Goal: Find specific page/section: Find specific page/section

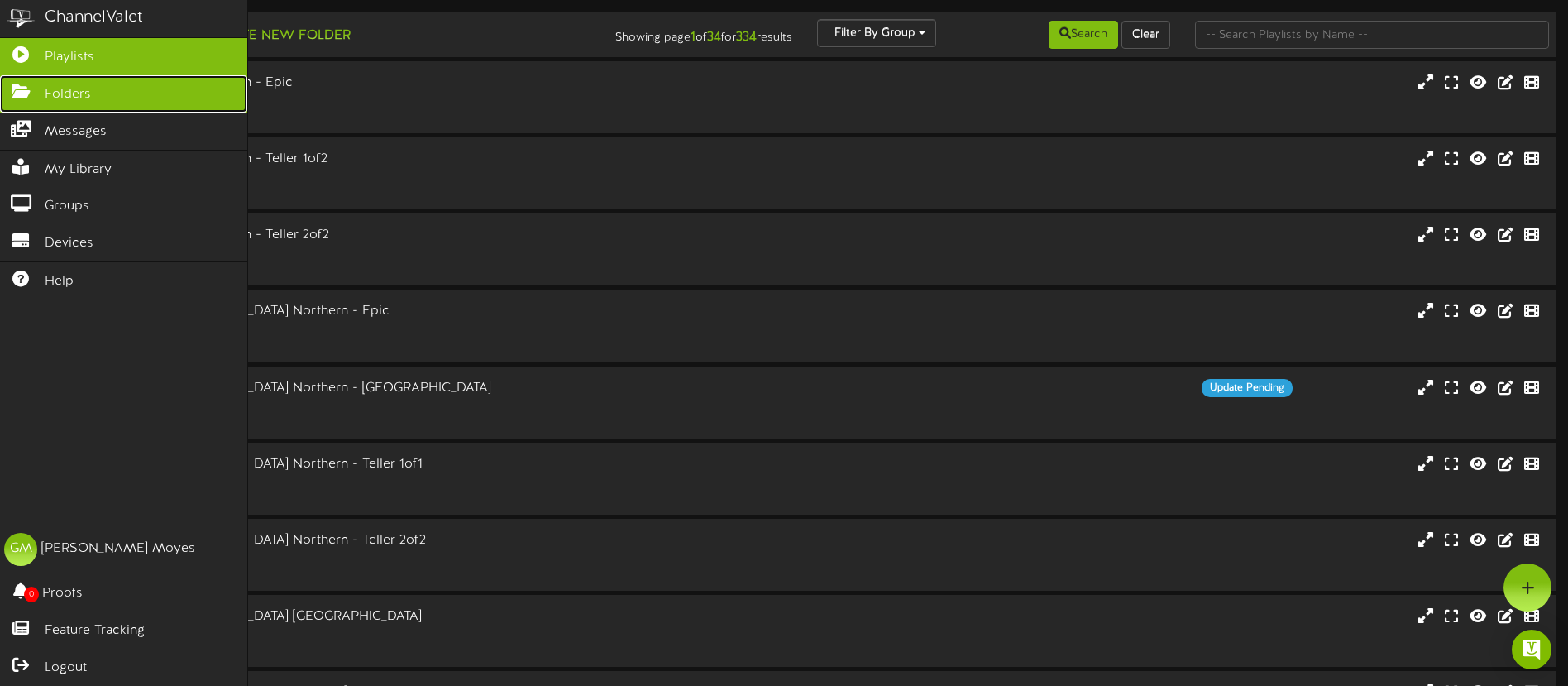
click at [24, 91] on icon at bounding box center [21, 90] width 41 height 13
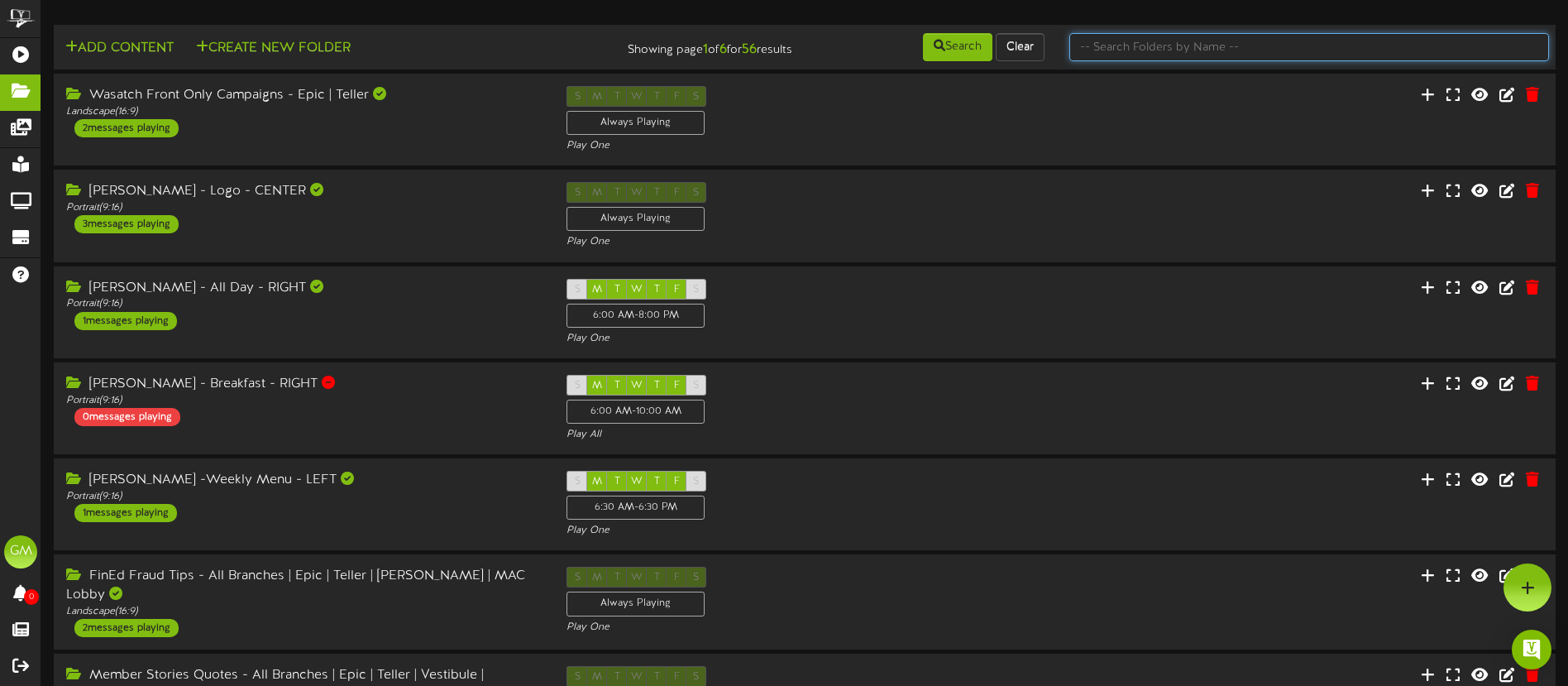
click at [1108, 47] on input "text" at bounding box center [1309, 47] width 479 height 29
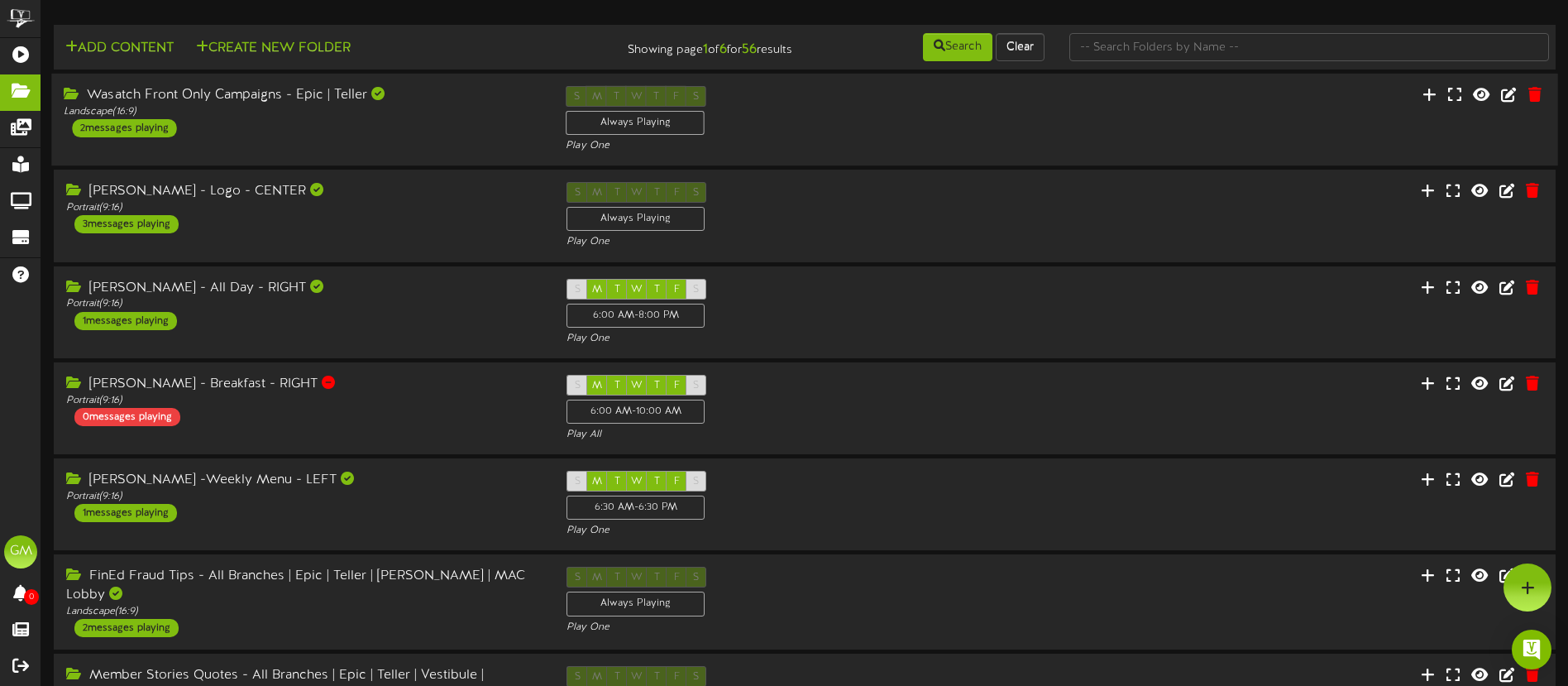
click at [360, 128] on div "Wasatch Front Only Campaigns - Epic | Teller Landscape ( 16:9 ) 2 messages play…" at bounding box center [302, 111] width 502 height 51
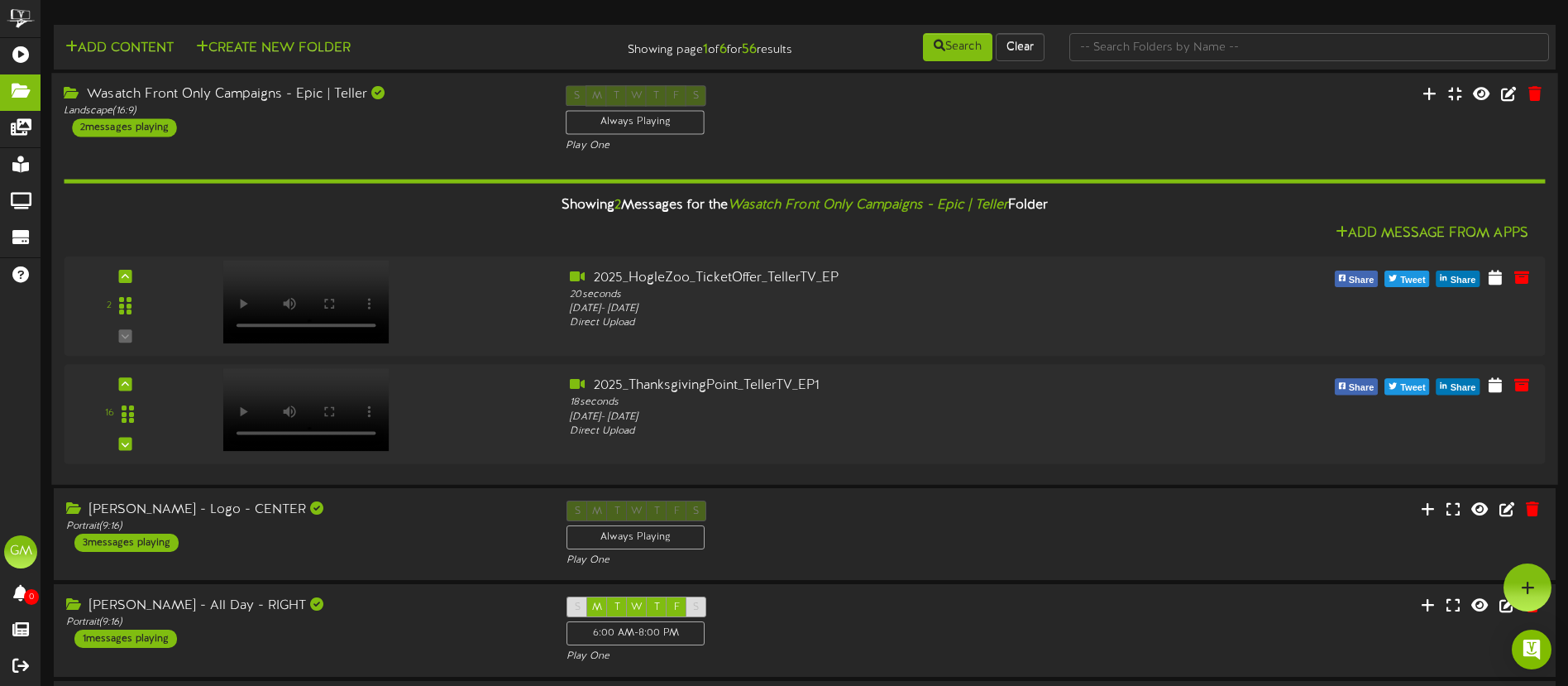
click at [348, 128] on div "Wasatch Front Only Campaigns - Epic | Teller Landscape ( 16:9 ) 2 messages play…" at bounding box center [302, 111] width 502 height 51
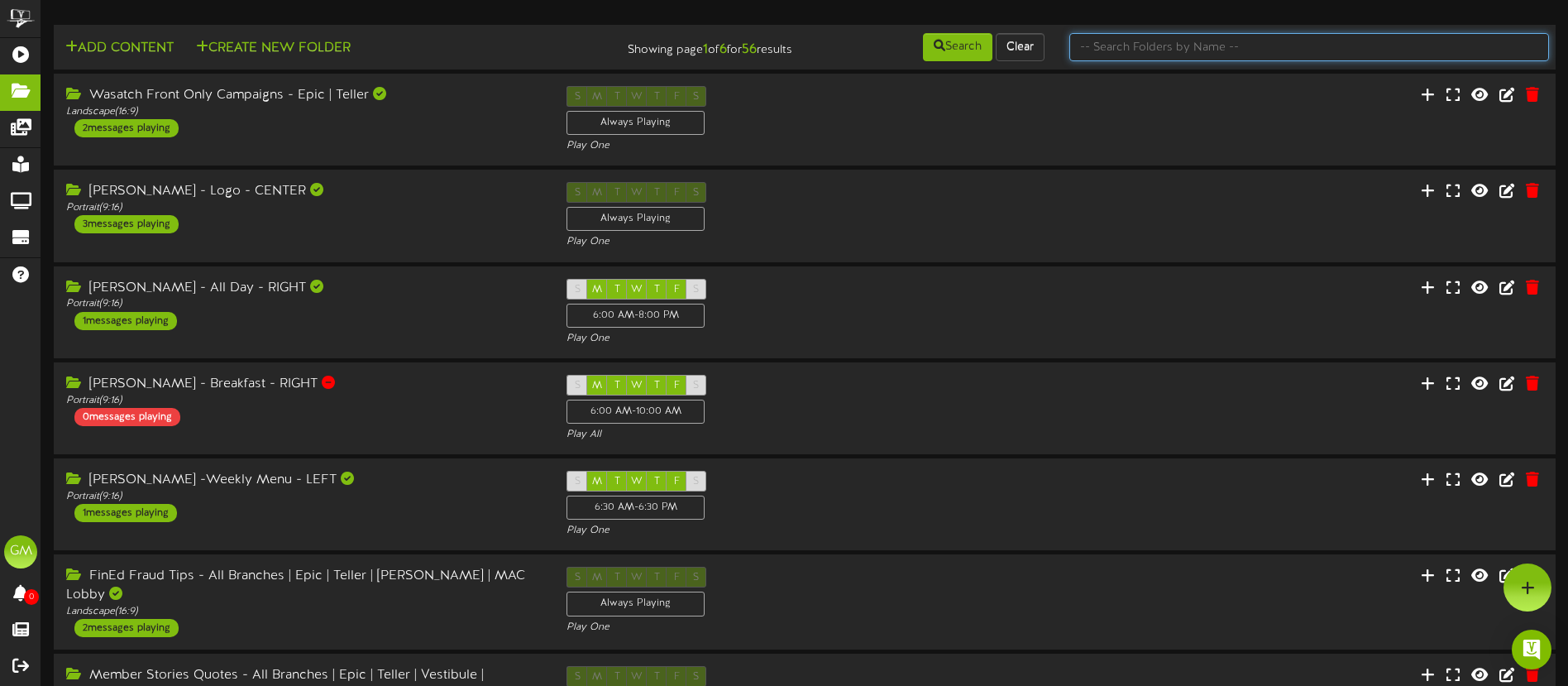
click at [1179, 53] on input "text" at bounding box center [1309, 47] width 479 height 29
type input "FinEd"
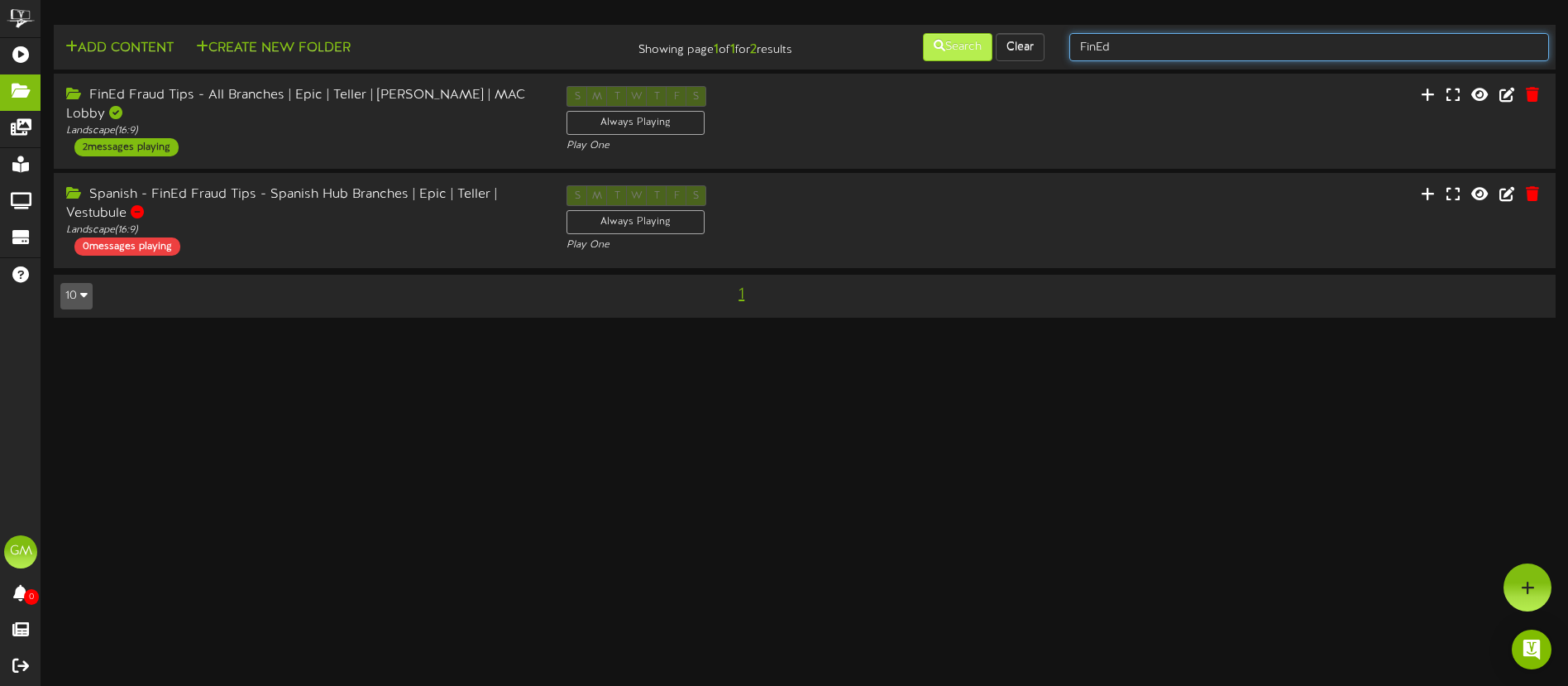
drag, startPoint x: 1128, startPoint y: 45, endPoint x: 987, endPoint y: 39, distance: 141.1
click at [987, 39] on div "Add Content Create New Folder Showing page 1 of 1 for 2 results Search Clear Fi…" at bounding box center [805, 47] width 1514 height 31
type input "Webinar"
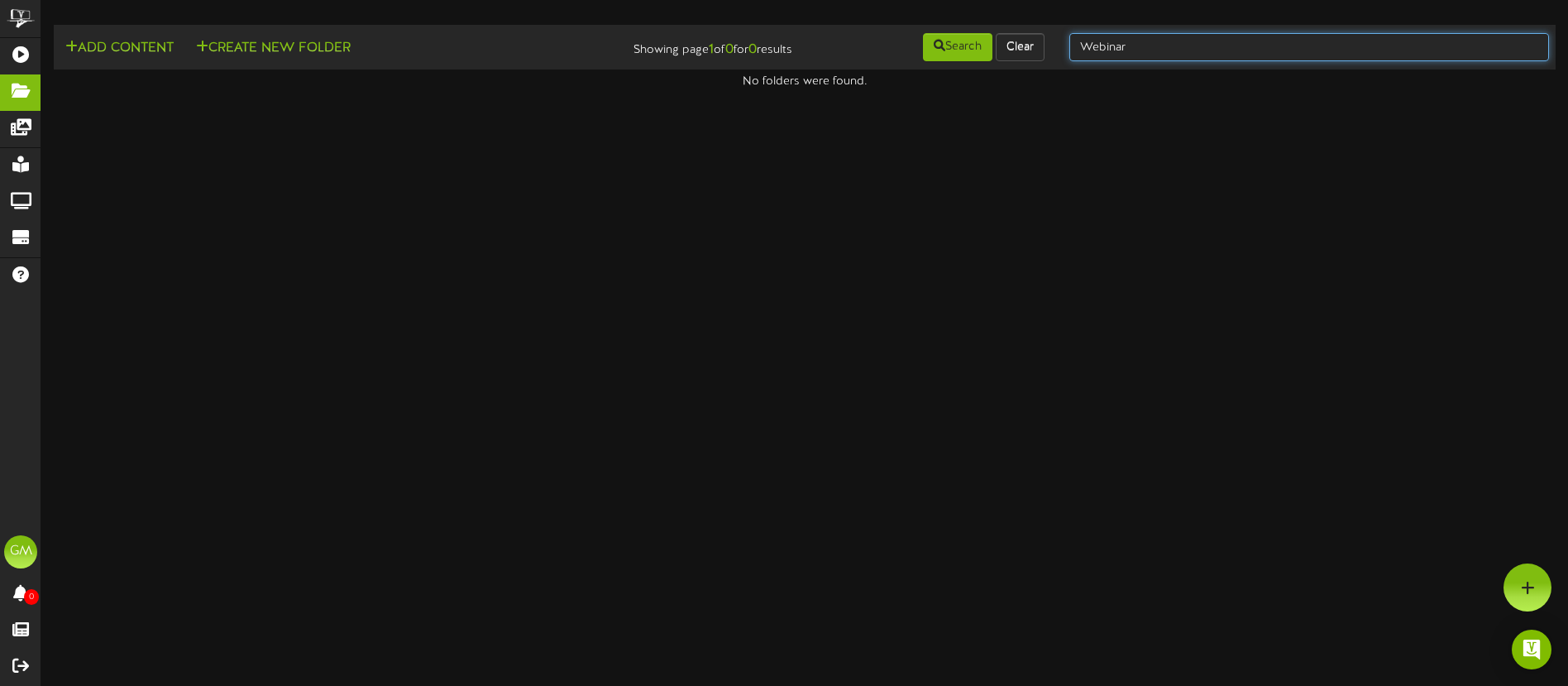
click at [1176, 44] on input "Webinar" at bounding box center [1309, 47] width 479 height 29
click at [1152, 57] on input "Webinar" at bounding box center [1309, 47] width 479 height 29
click at [1062, 49] on div "Webinar" at bounding box center [1309, 47] width 505 height 31
type input "member"
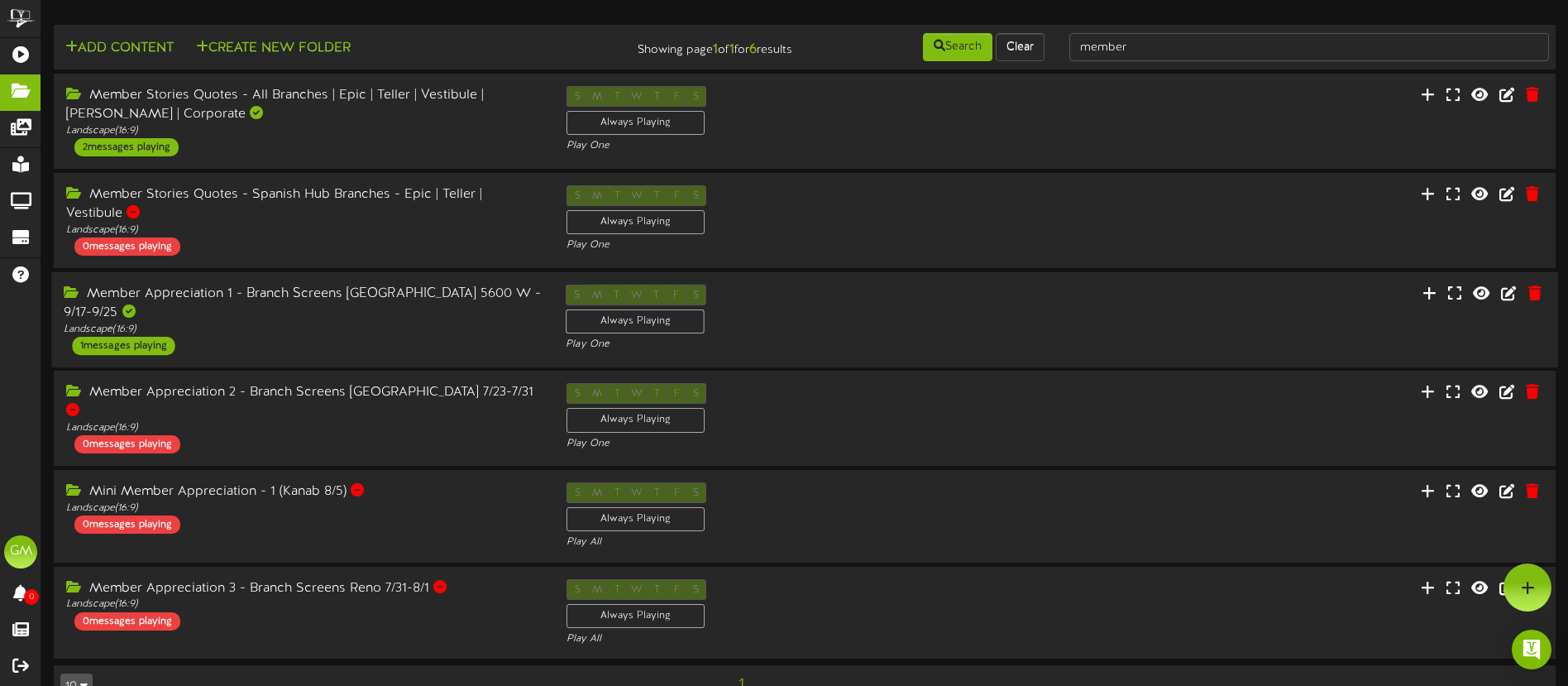
click at [321, 311] on div "Member Appreciation 1 - Branch Screens [GEOGRAPHIC_DATA] 5600 W - 9/17-9/25" at bounding box center [302, 303] width 477 height 38
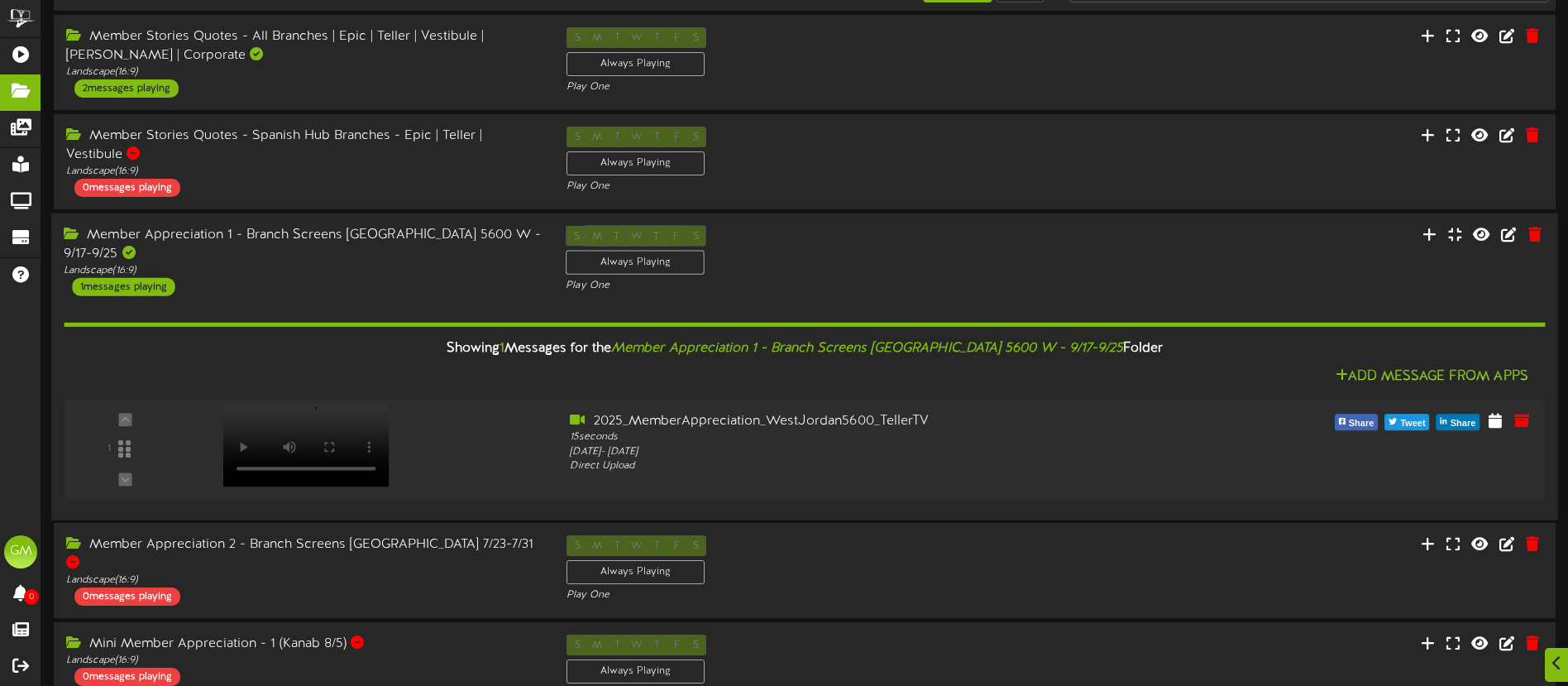
scroll to position [73, 0]
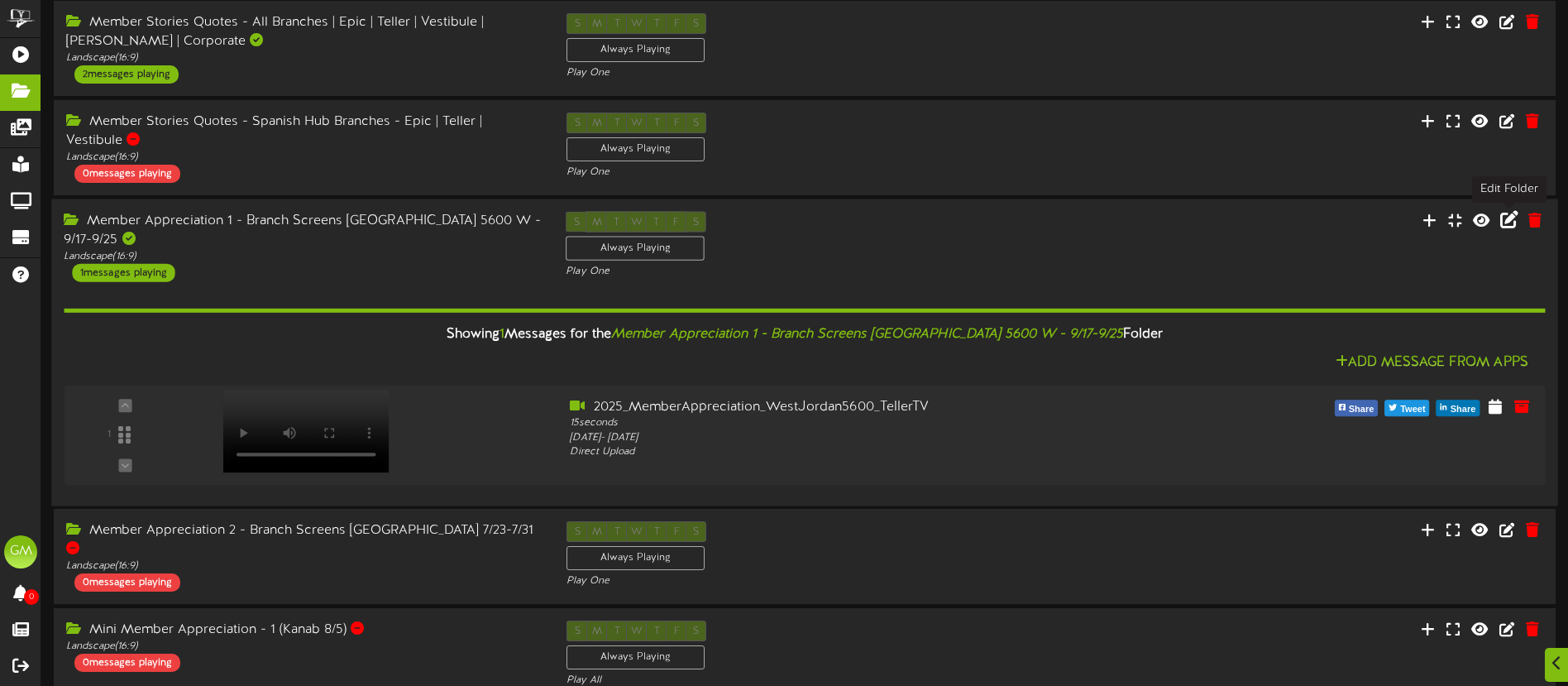
click at [1511, 220] on icon at bounding box center [1510, 218] width 18 height 18
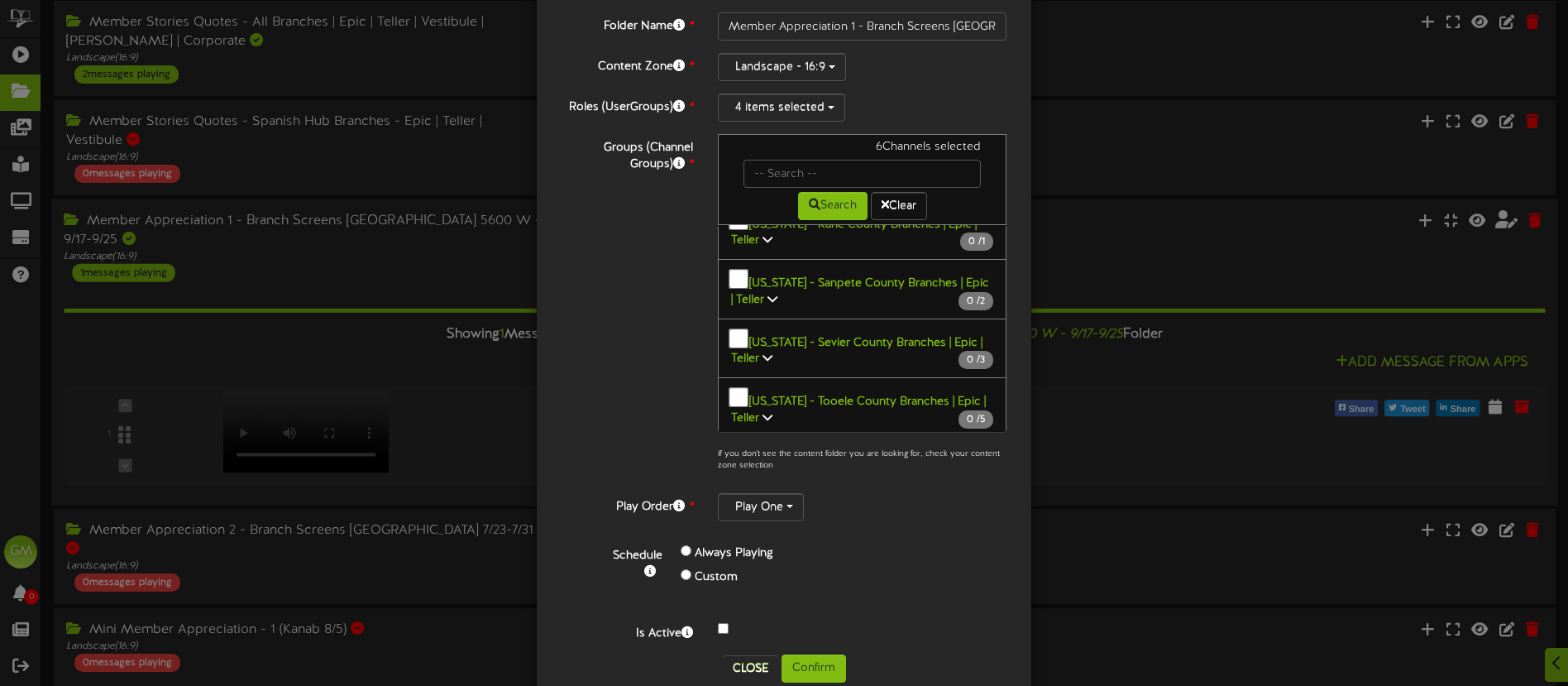
scroll to position [167, 0]
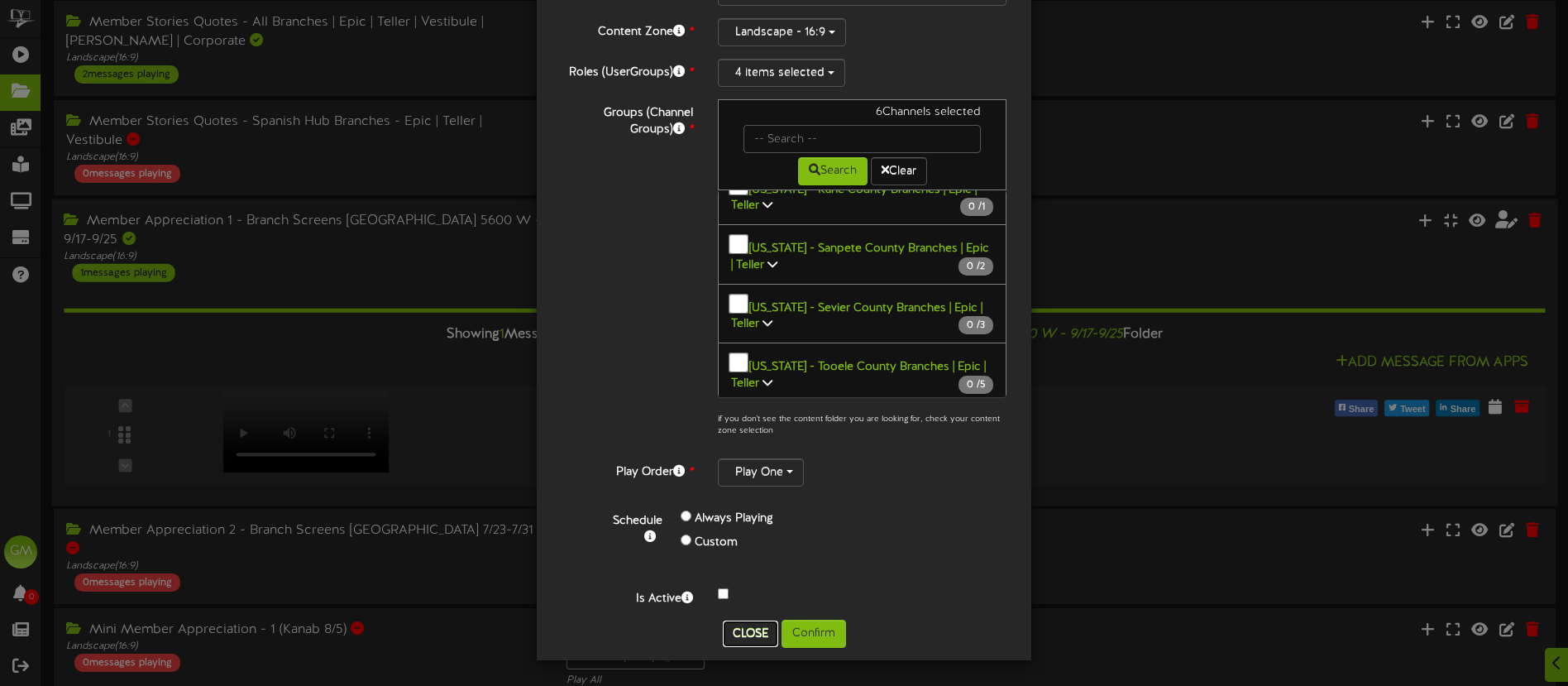
click at [756, 639] on button "Close" at bounding box center [751, 633] width 55 height 27
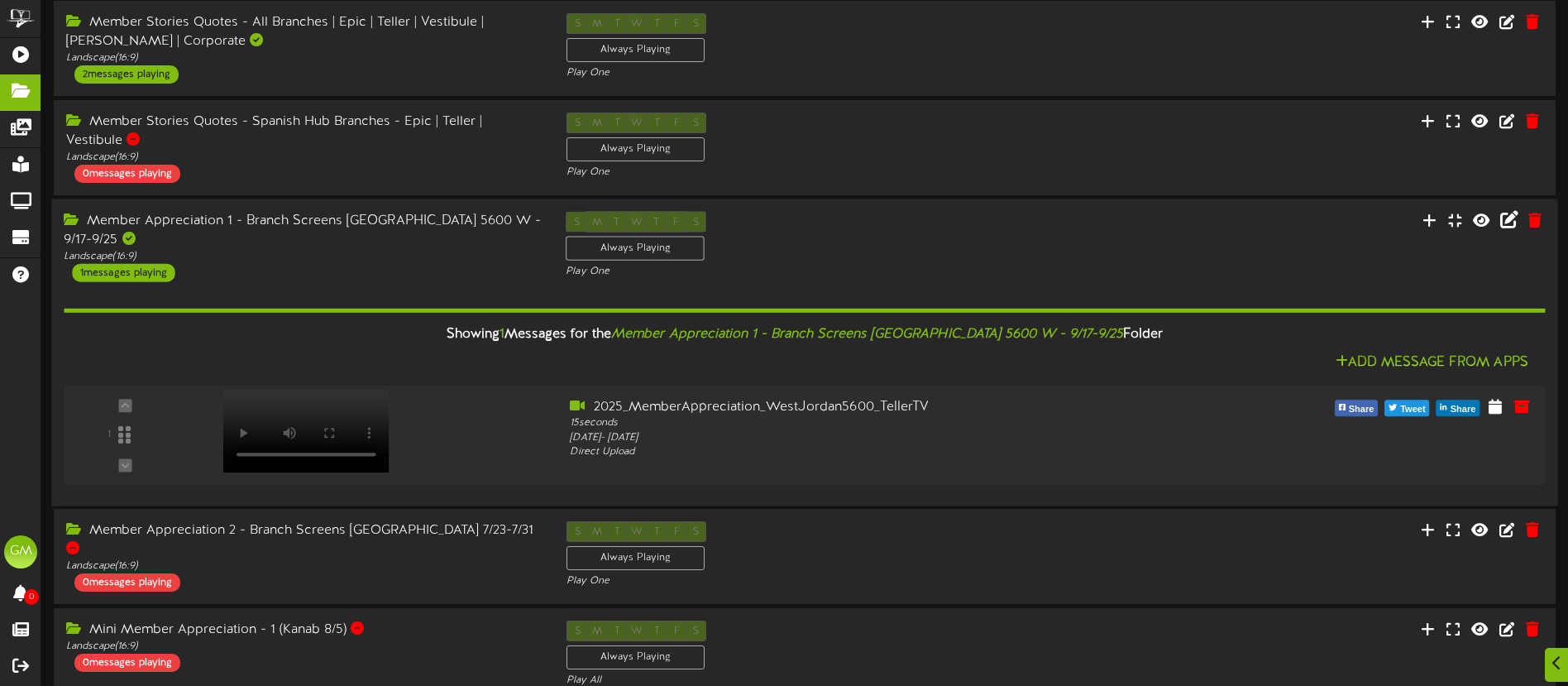
click at [1259, 225] on div "Member Appreciation 1 - Branch Screens [GEOGRAPHIC_DATA] 5600 W - 9/17-9/25 Lan…" at bounding box center [804, 245] width 1506 height 70
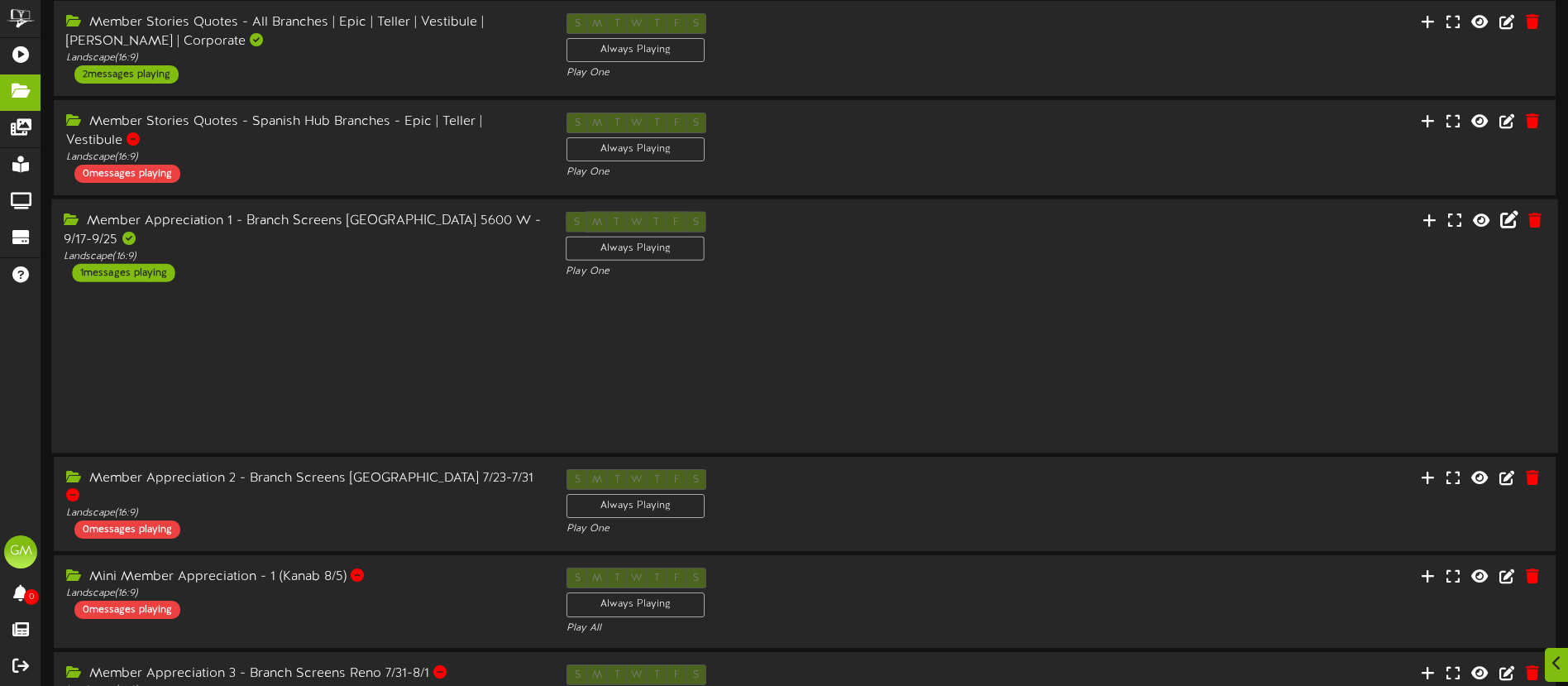
scroll to position [35, 0]
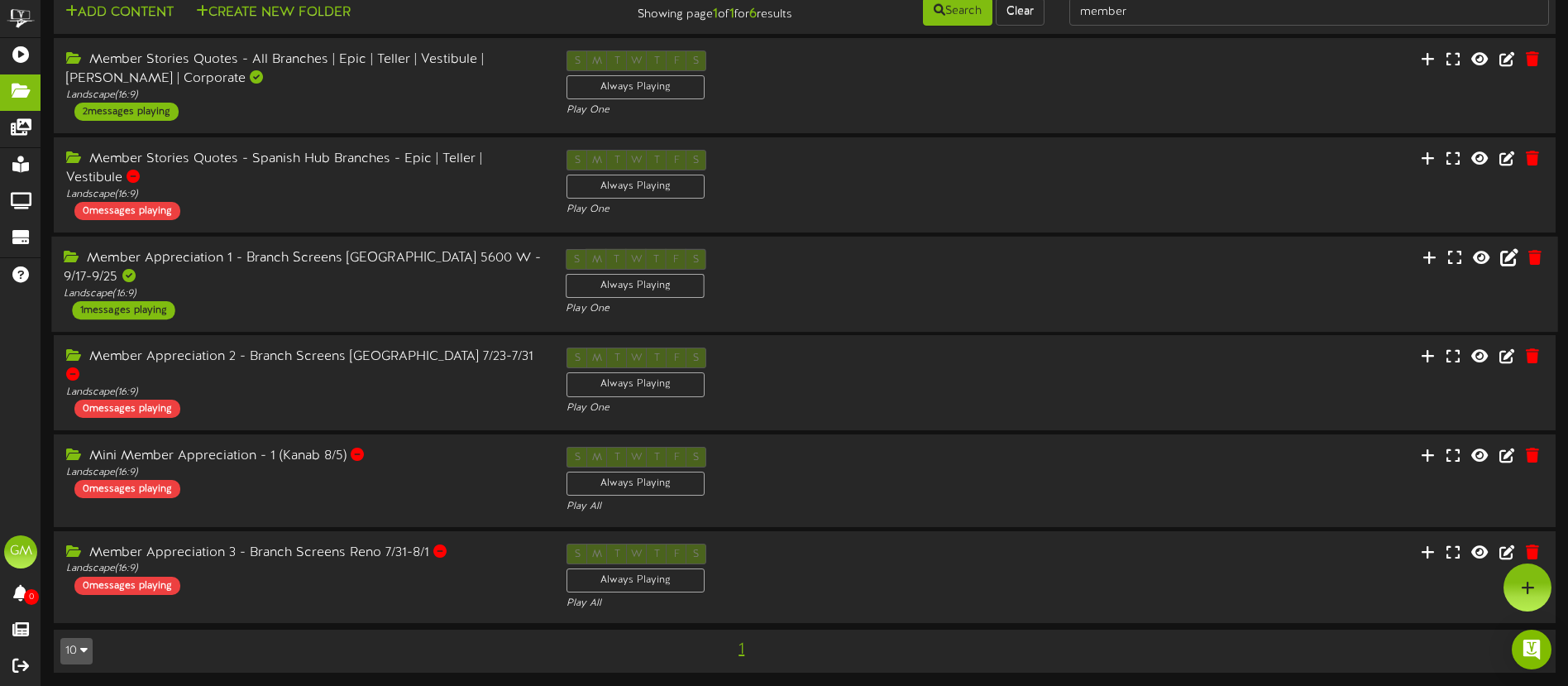
click at [1171, 258] on div "Member Appreciation 1 - Branch Screens [GEOGRAPHIC_DATA] 5600 W - 9/17-9/25 Lan…" at bounding box center [804, 283] width 1506 height 70
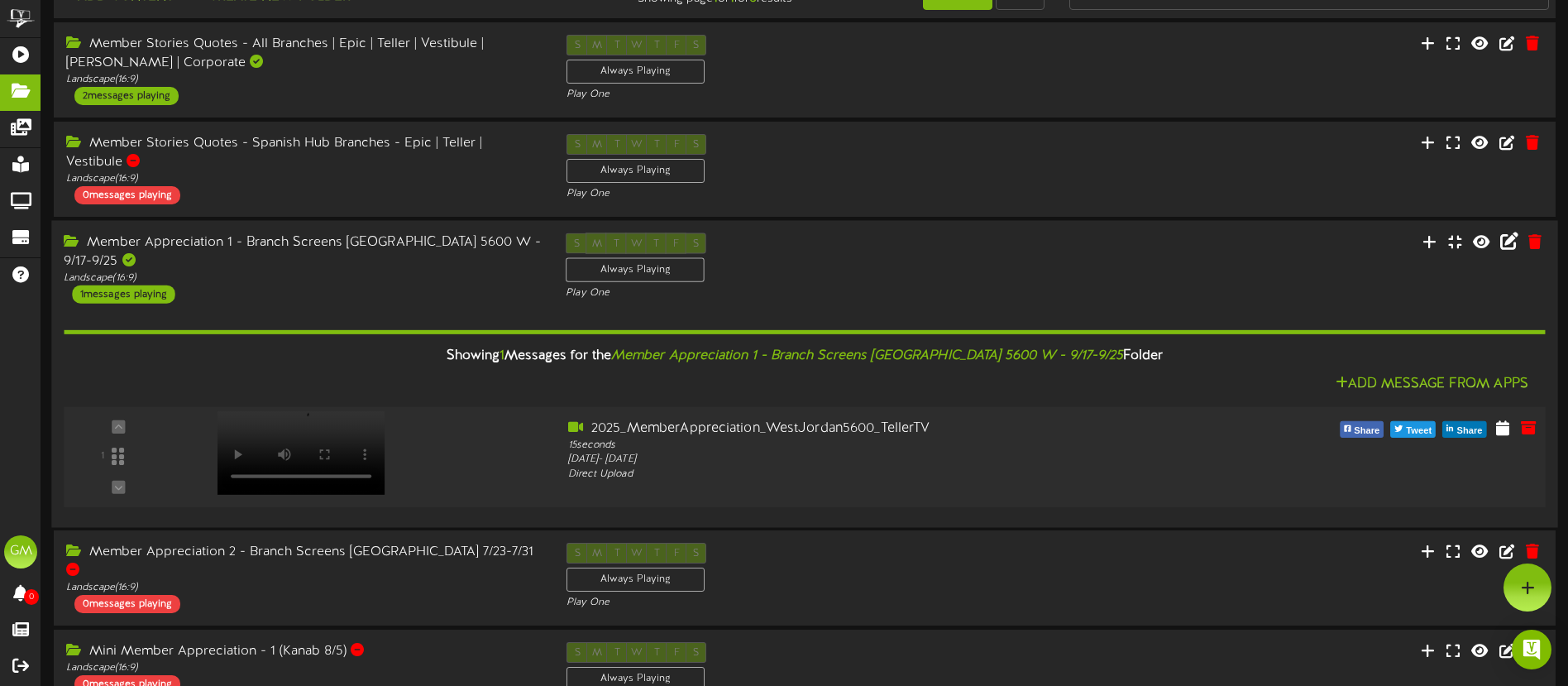
scroll to position [49, 0]
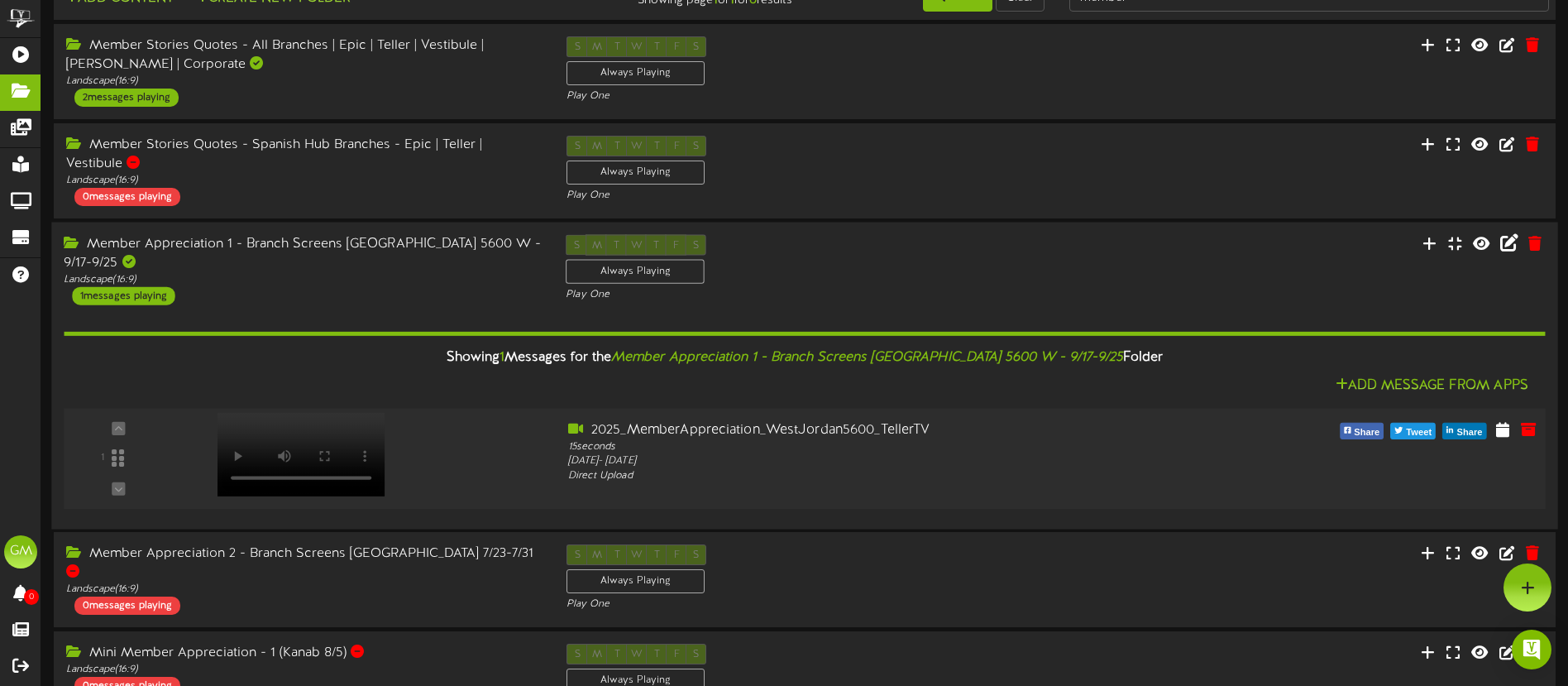
click at [312, 425] on video at bounding box center [301, 454] width 168 height 84
click at [340, 279] on div "Landscape ( 16:9 )" at bounding box center [302, 280] width 477 height 14
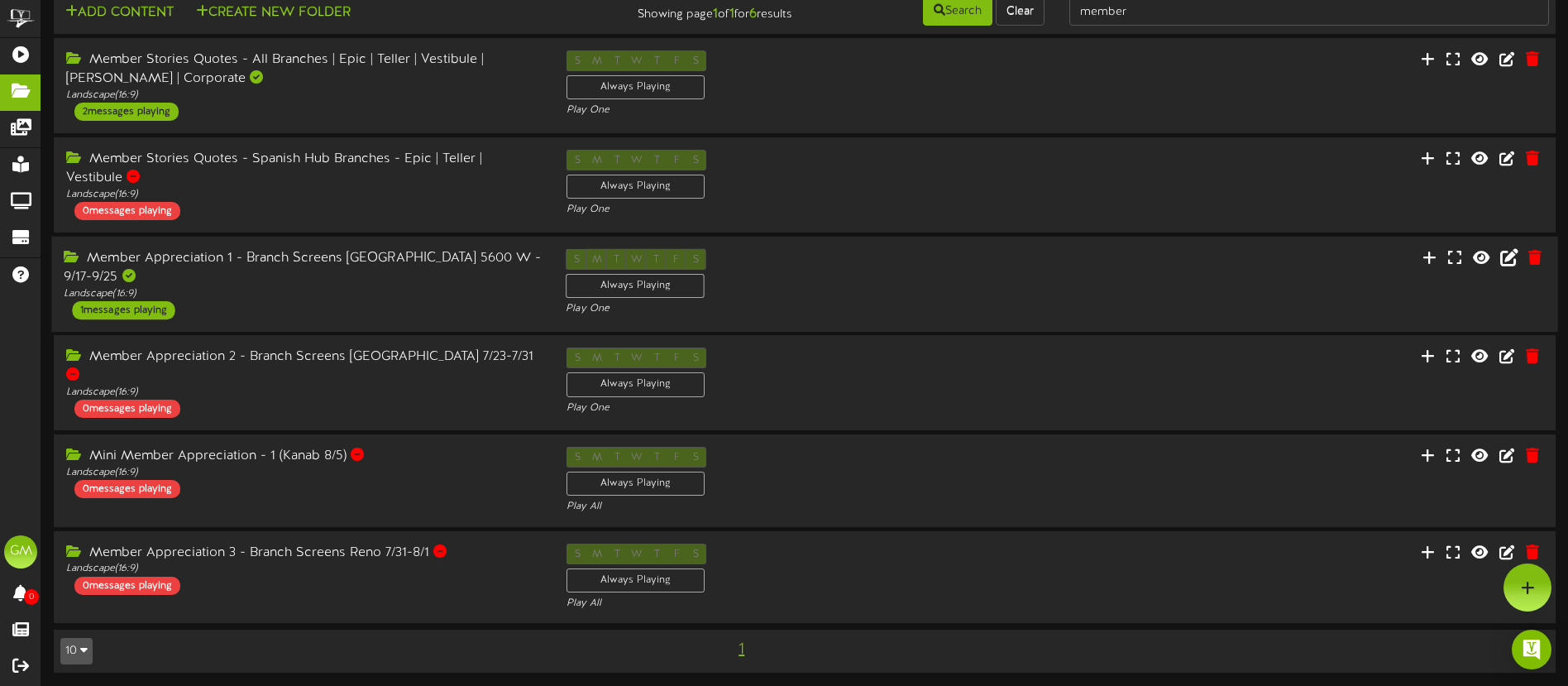
scroll to position [0, 0]
